Goal: Entertainment & Leisure: Consume media (video, audio)

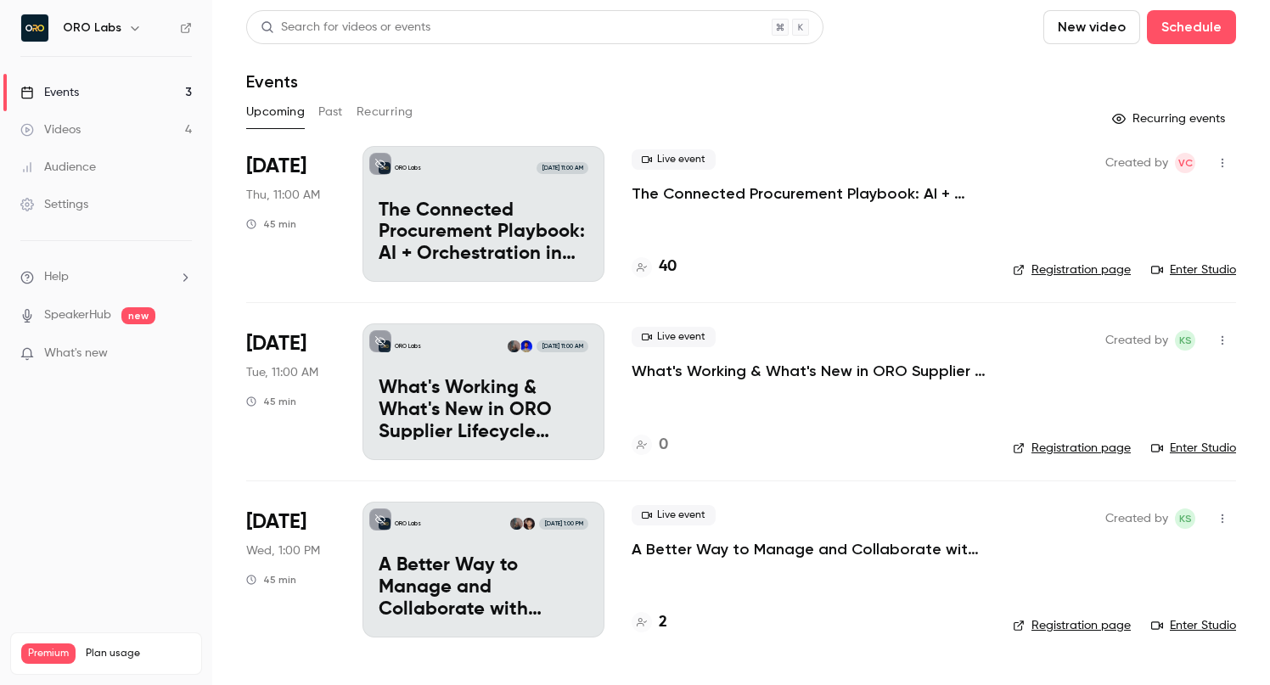
click at [49, 125] on div "Videos" at bounding box center [50, 129] width 60 height 17
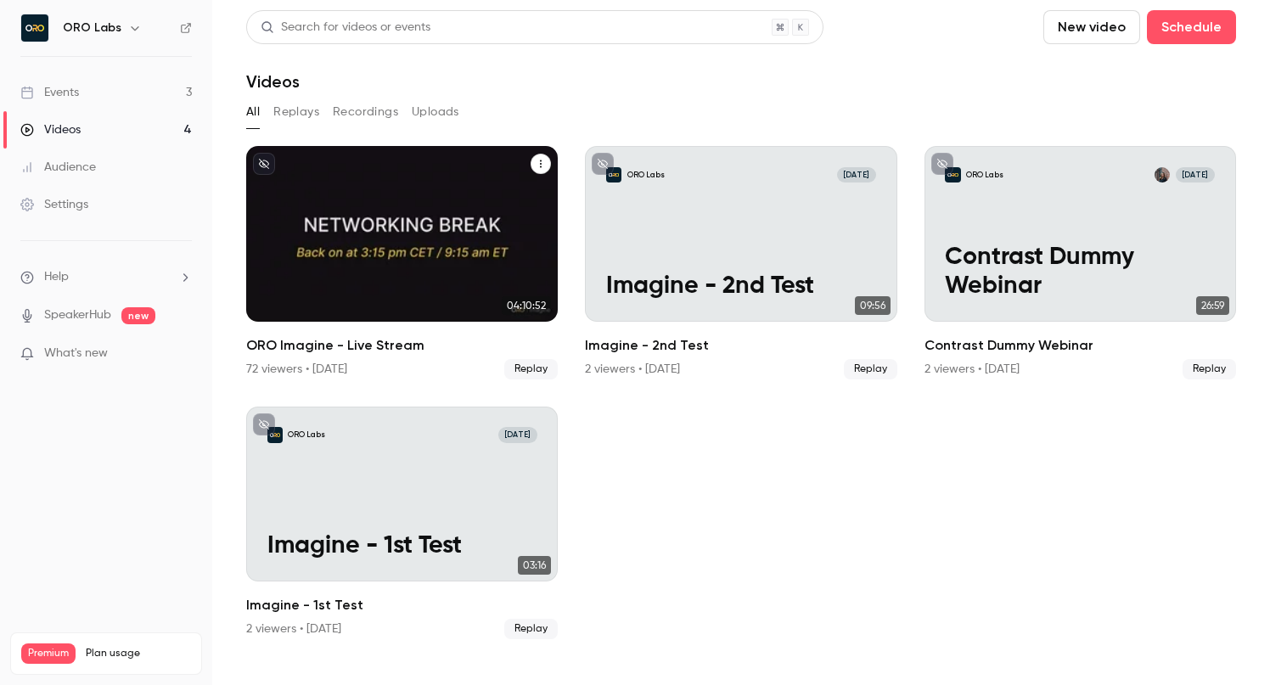
click at [540, 161] on icon "ORO Imagine - Live Stream" at bounding box center [541, 164] width 10 height 10
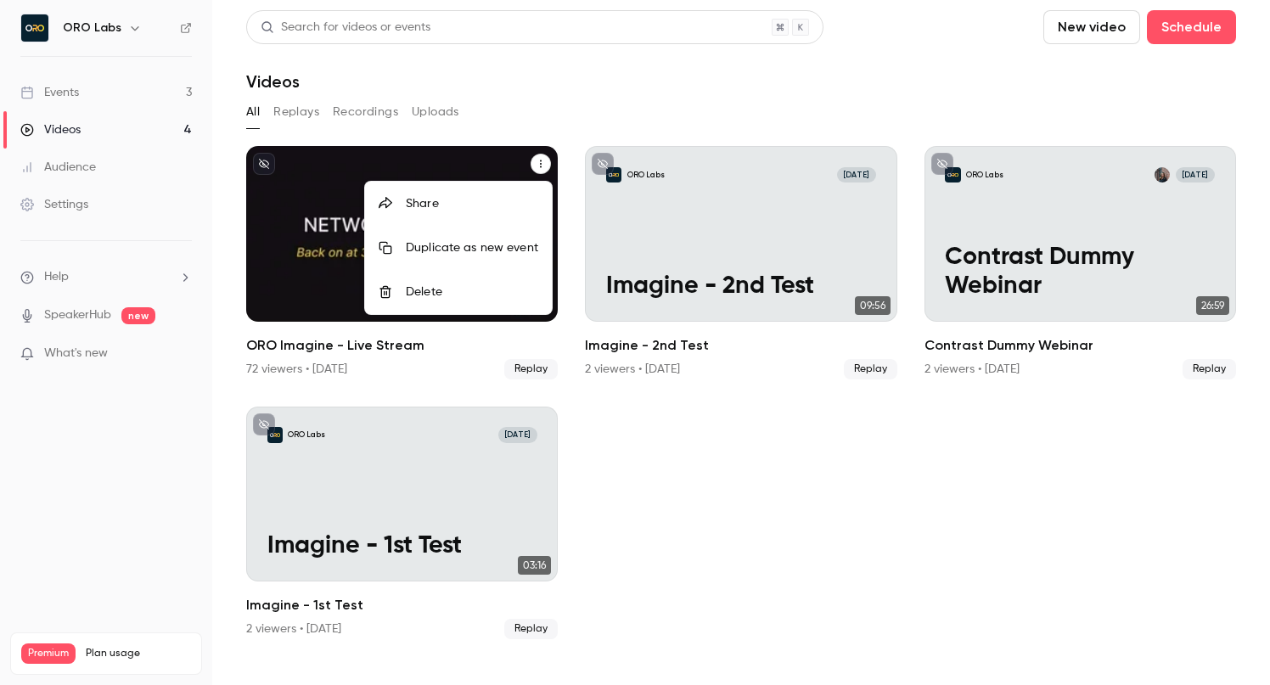
click at [425, 356] on div at bounding box center [635, 342] width 1270 height 685
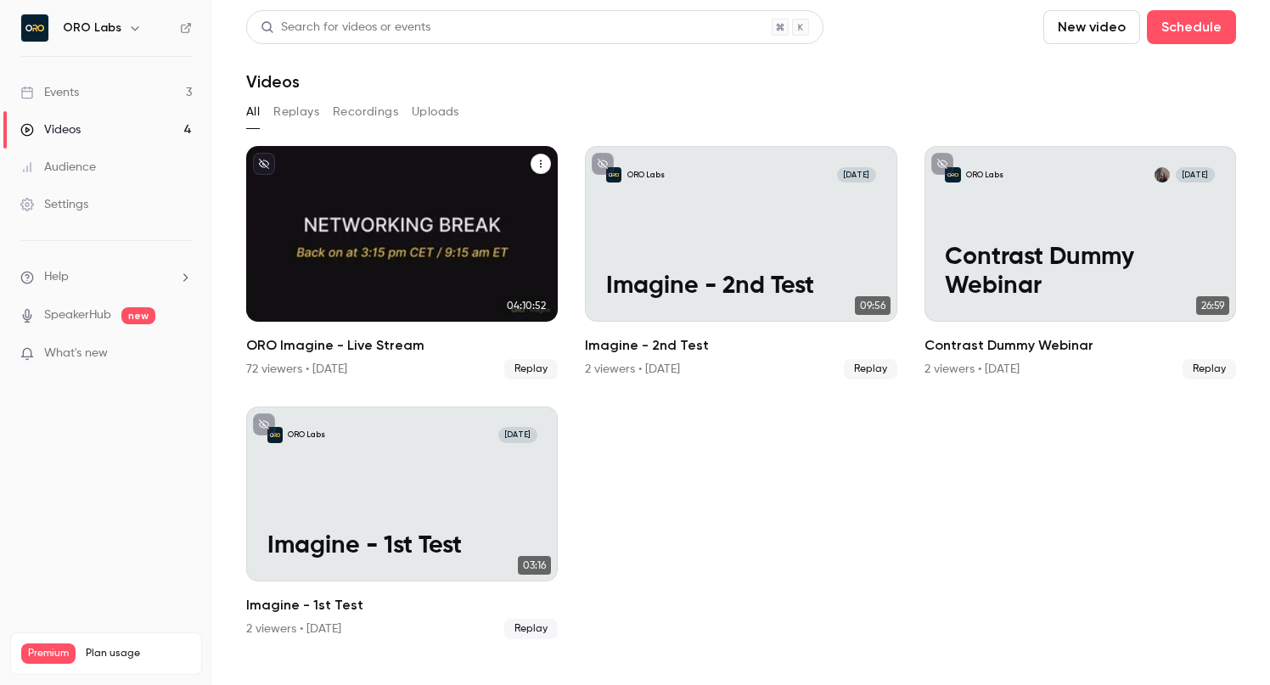
click at [372, 224] on div "ORO Labs [DATE] ORO Imagine - Live Stream" at bounding box center [402, 234] width 312 height 176
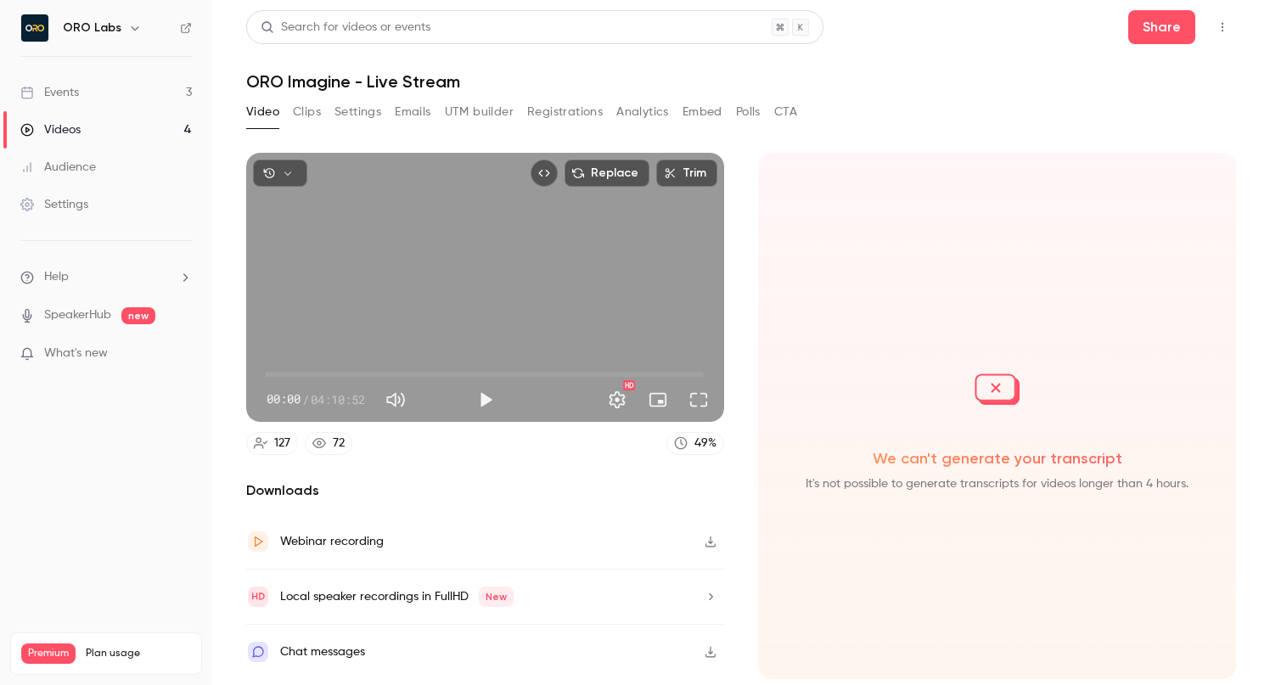
click at [1221, 21] on icon "Top Bar Actions" at bounding box center [1223, 27] width 14 height 12
click at [1221, 20] on div at bounding box center [635, 342] width 1270 height 685
click at [711, 541] on icon "button" at bounding box center [711, 541] width 10 height 11
